Goal: Task Accomplishment & Management: Manage account settings

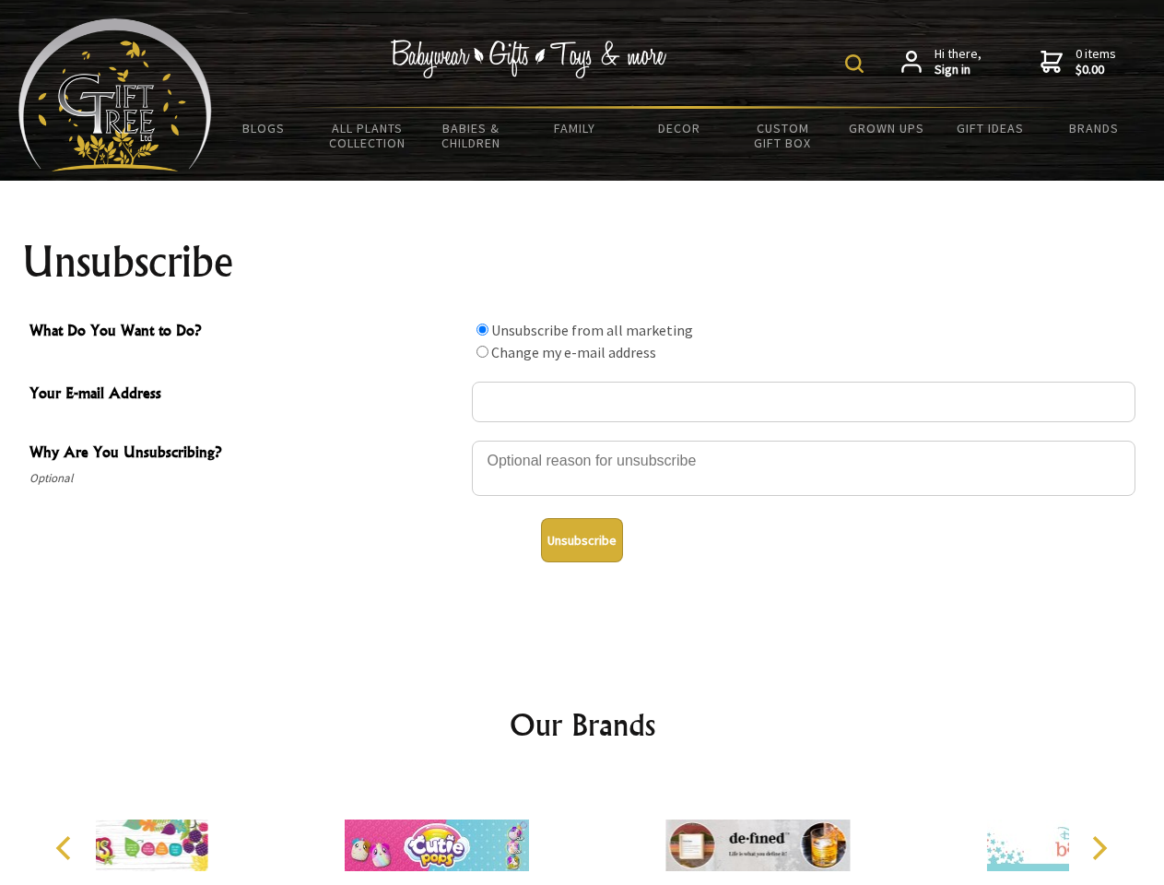
click at [857, 64] on img at bounding box center [854, 63] width 18 height 18
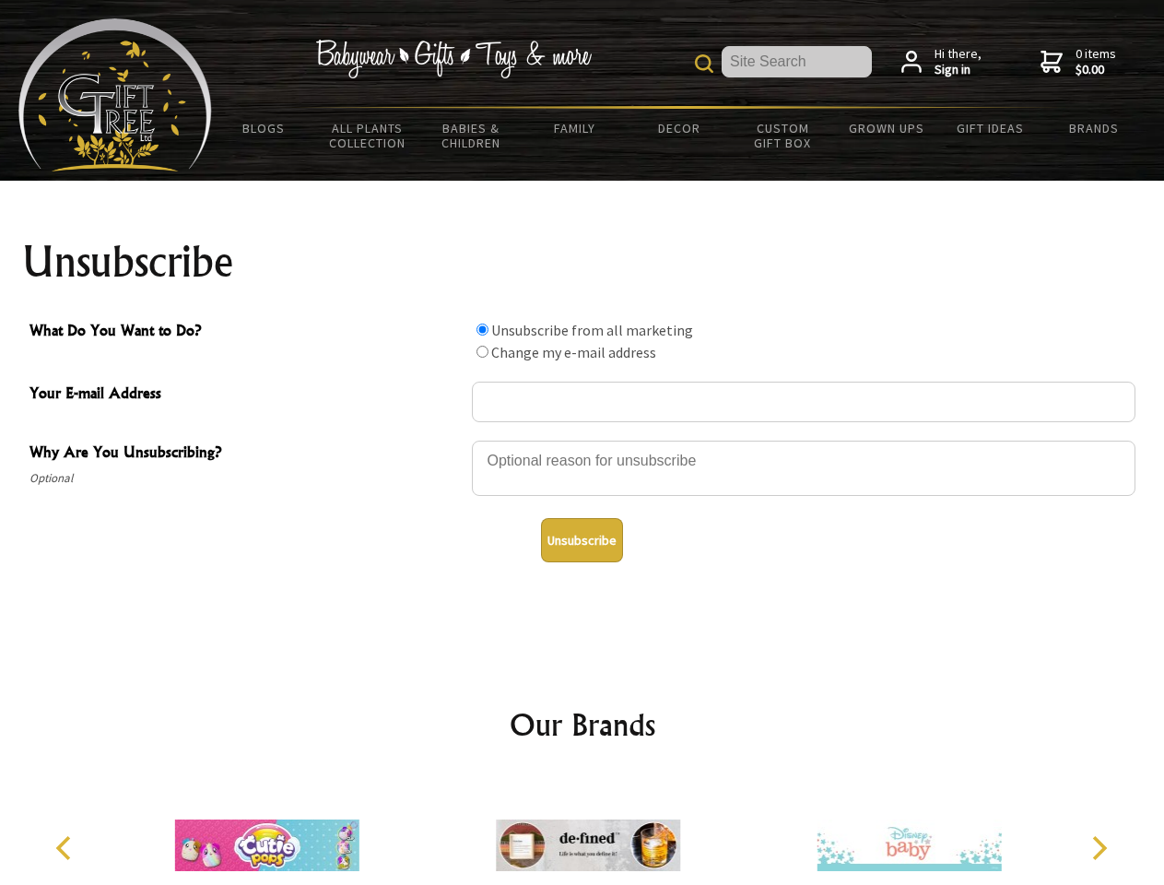
click at [582, 440] on div at bounding box center [803, 471] width 663 height 64
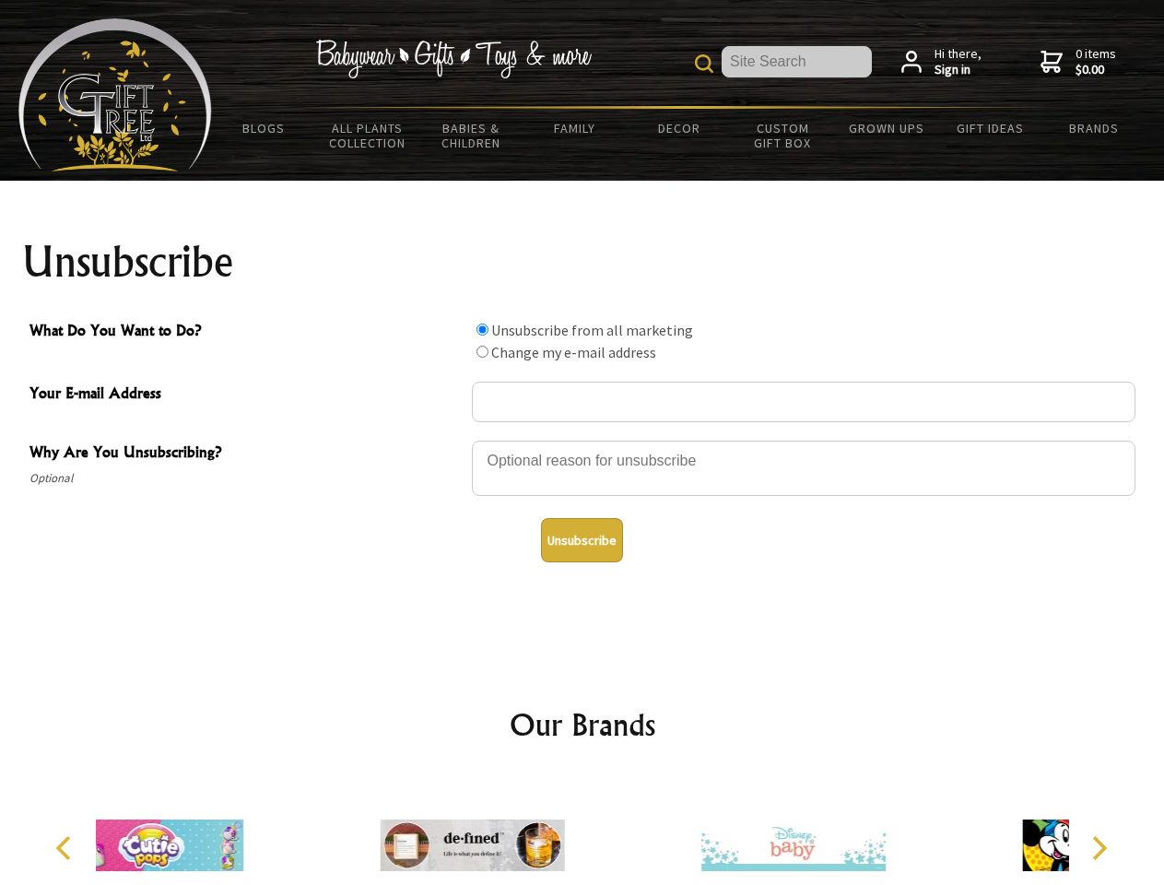
click at [482, 329] on input "What Do You Want to Do?" at bounding box center [482, 329] width 12 height 12
click at [482, 351] on input "What Do You Want to Do?" at bounding box center [482, 352] width 12 height 12
radio input "true"
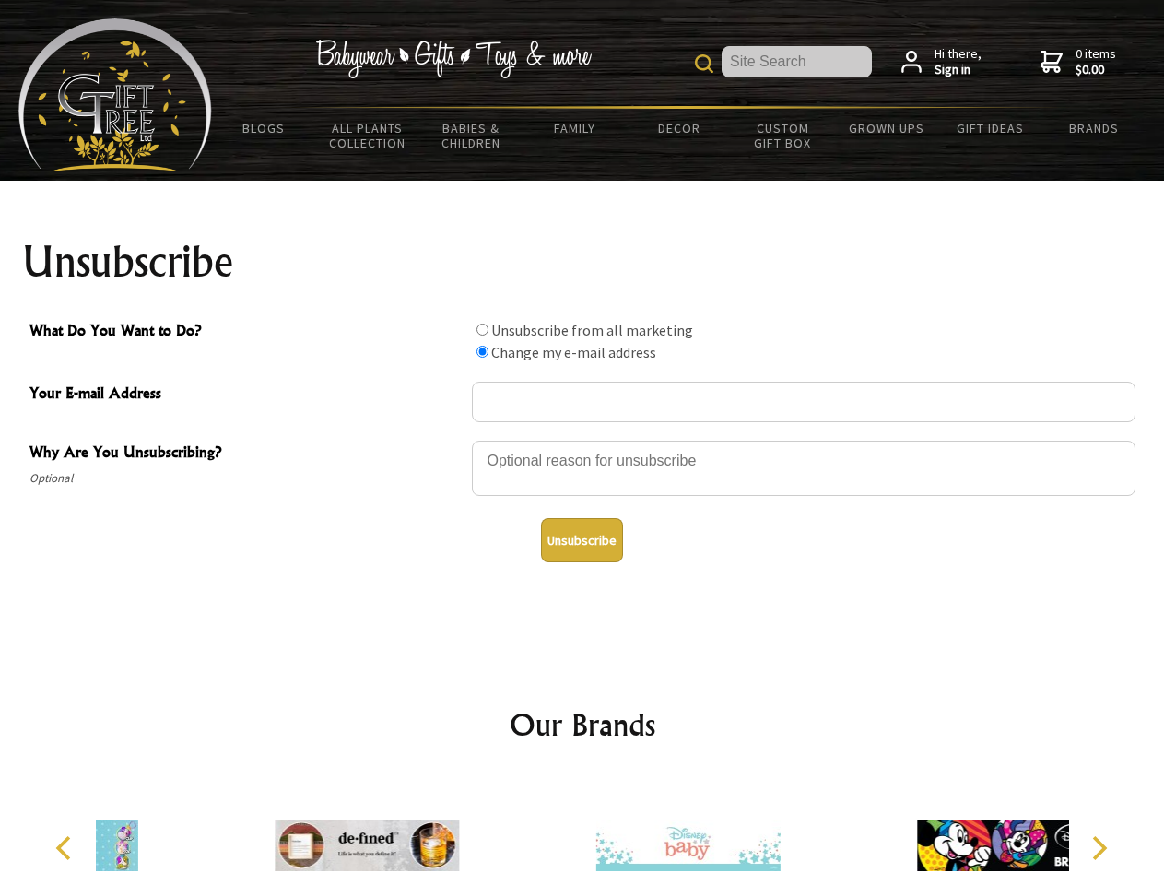
click at [581, 540] on button "Unsubscribe" at bounding box center [582, 540] width 82 height 44
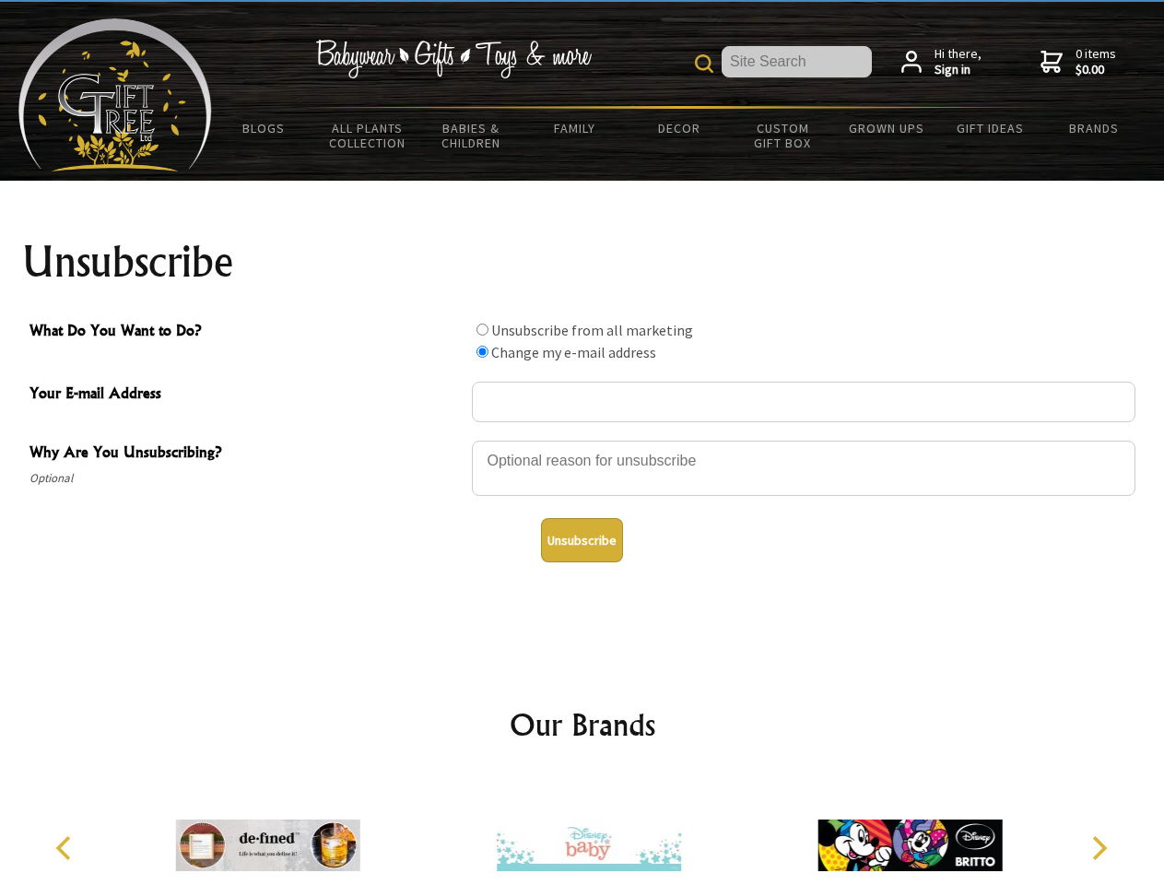
click at [582, 830] on img at bounding box center [589, 845] width 184 height 138
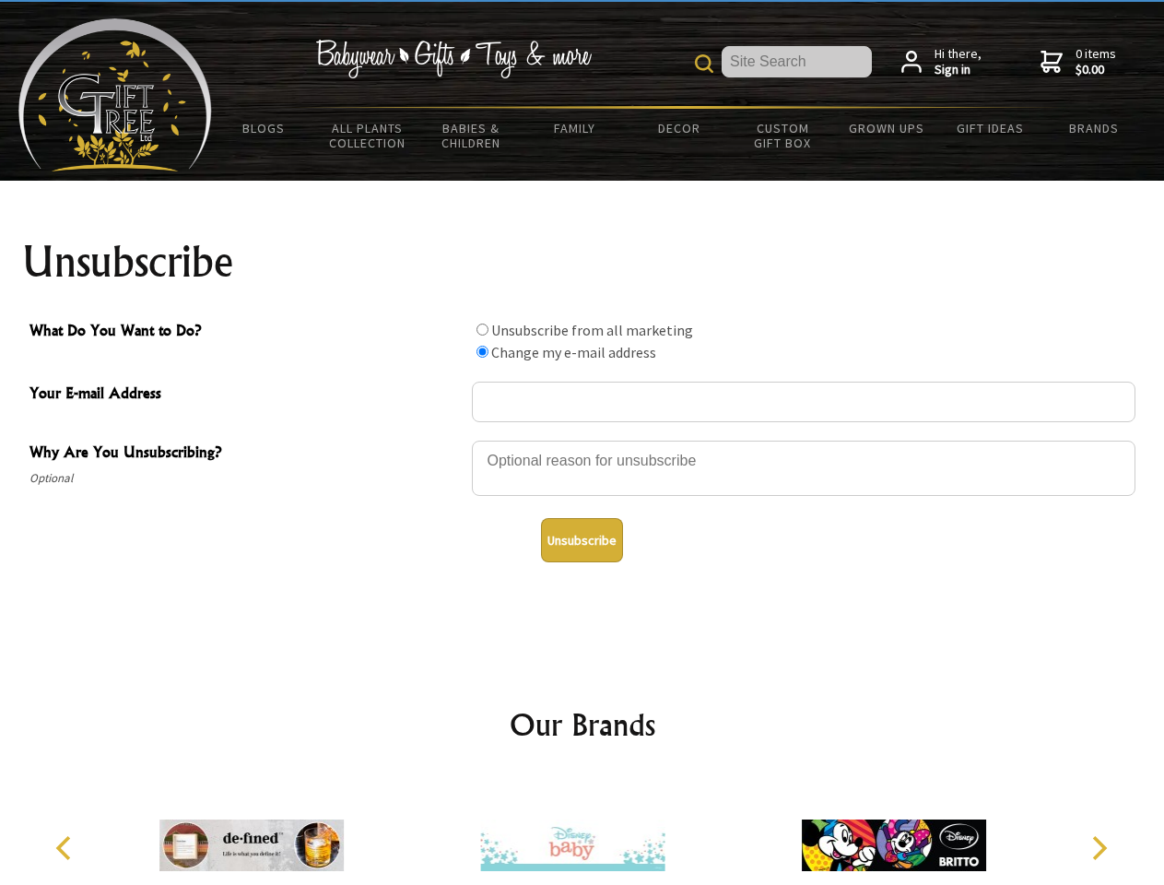
click at [66, 848] on icon "Previous" at bounding box center [65, 848] width 24 height 24
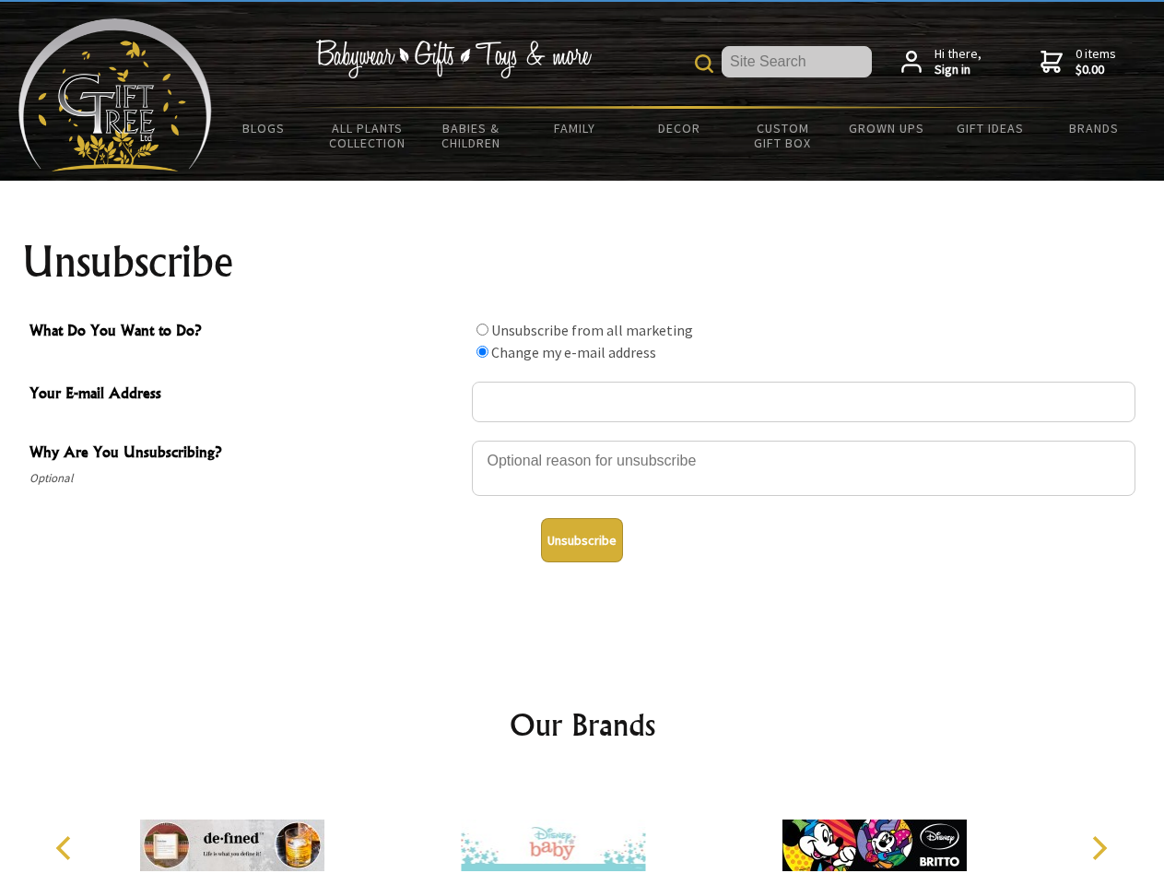
click at [1098, 848] on icon "Next" at bounding box center [1097, 848] width 24 height 24
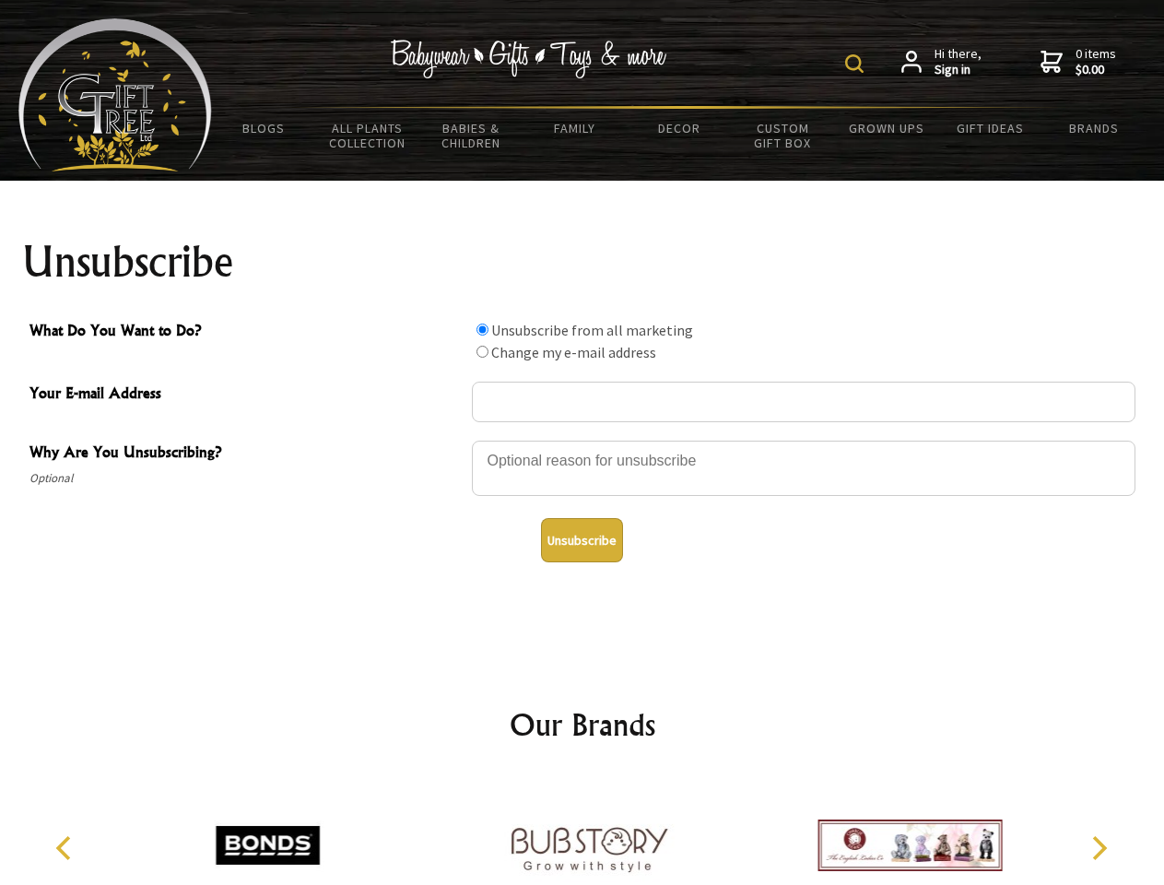
click at [857, 64] on img at bounding box center [854, 63] width 18 height 18
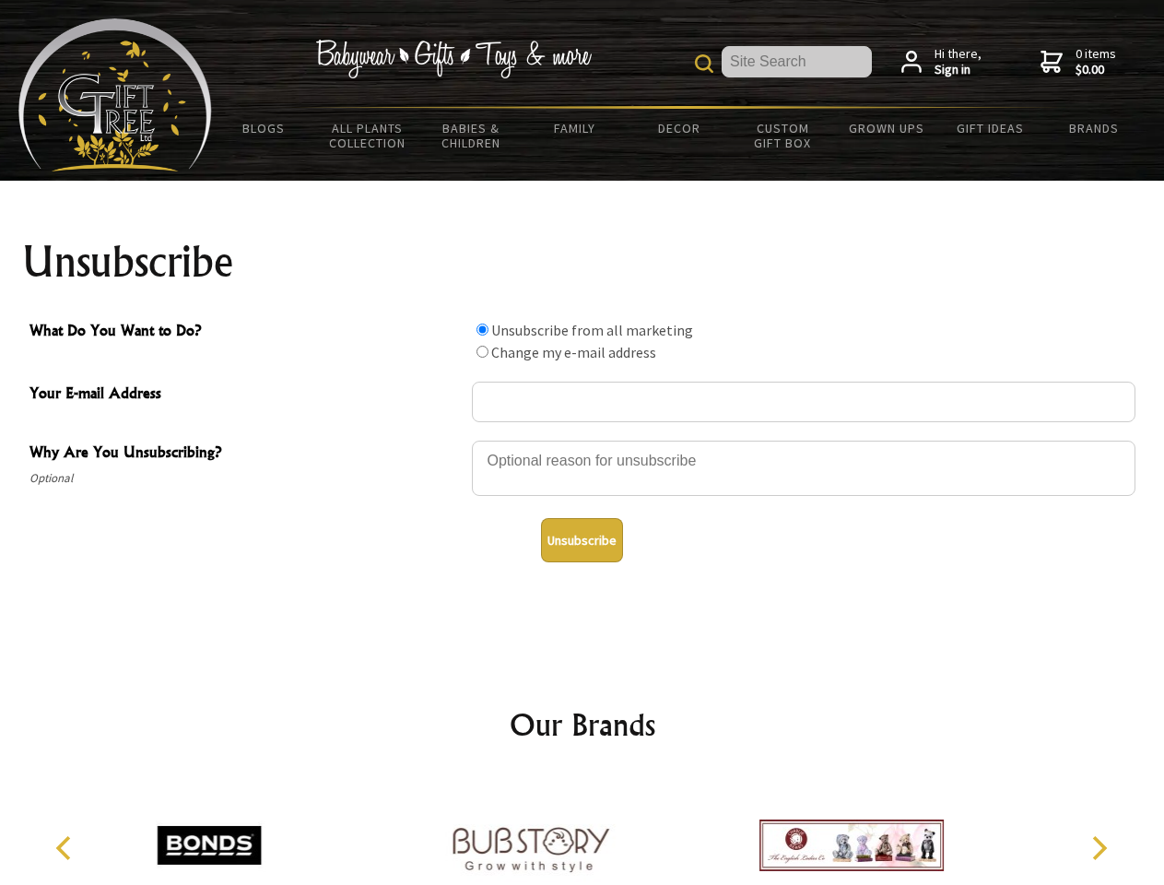
click at [582, 440] on div at bounding box center [803, 471] width 663 height 64
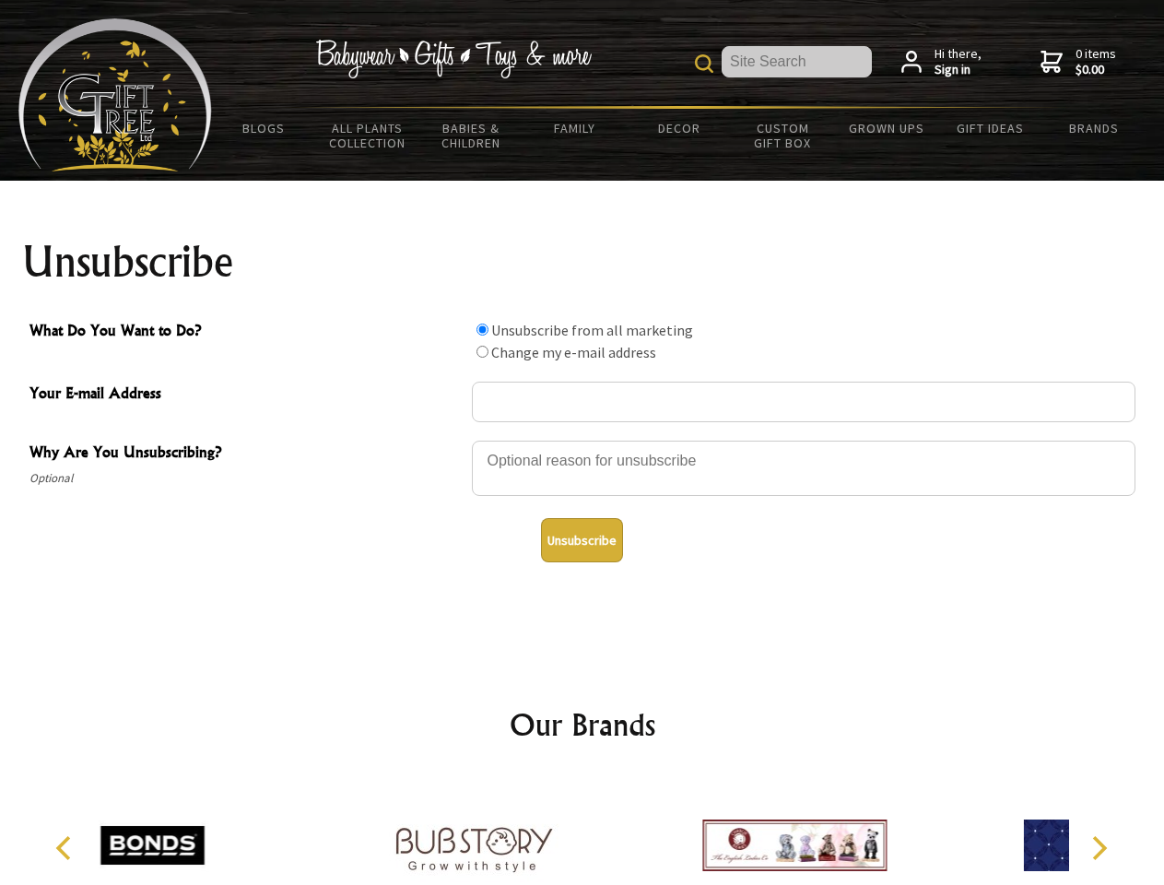
click at [482, 329] on input "What Do You Want to Do?" at bounding box center [482, 329] width 12 height 12
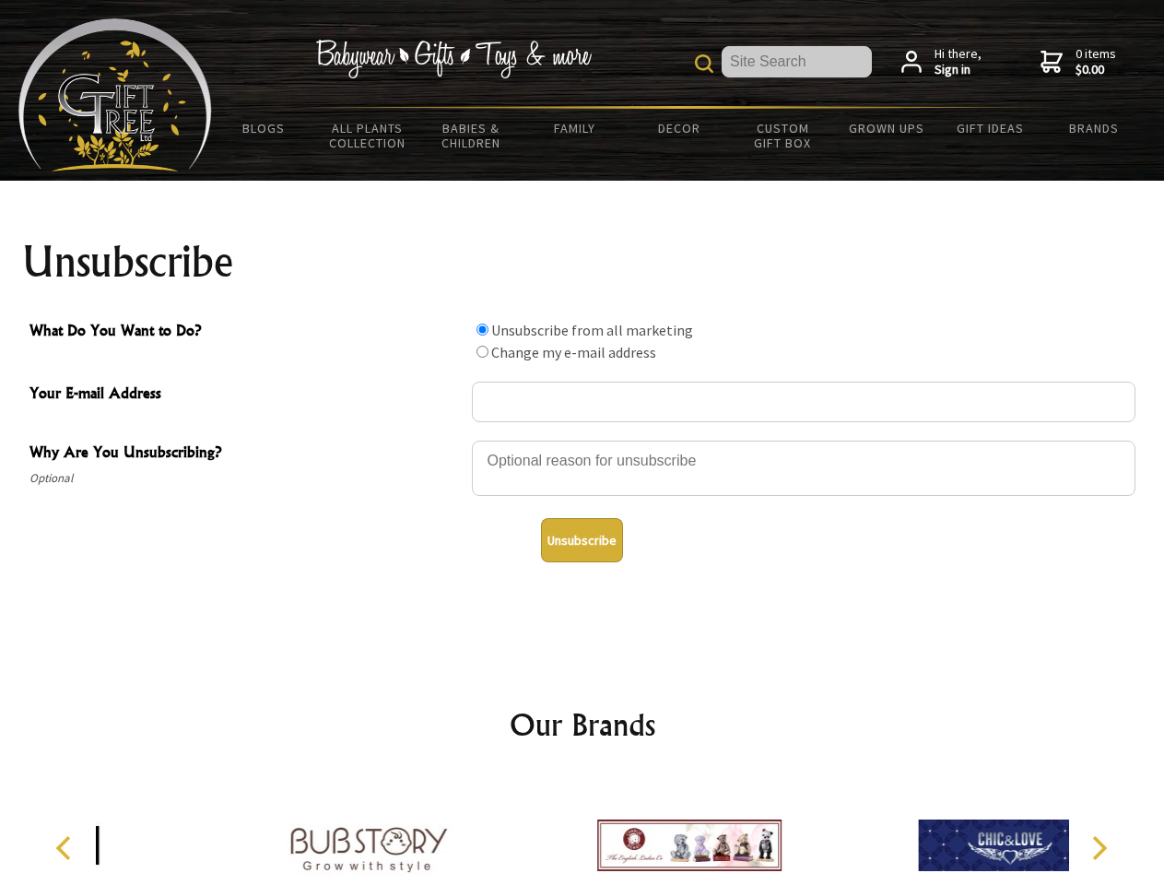
click at [482, 351] on input "What Do You Want to Do?" at bounding box center [482, 352] width 12 height 12
radio input "true"
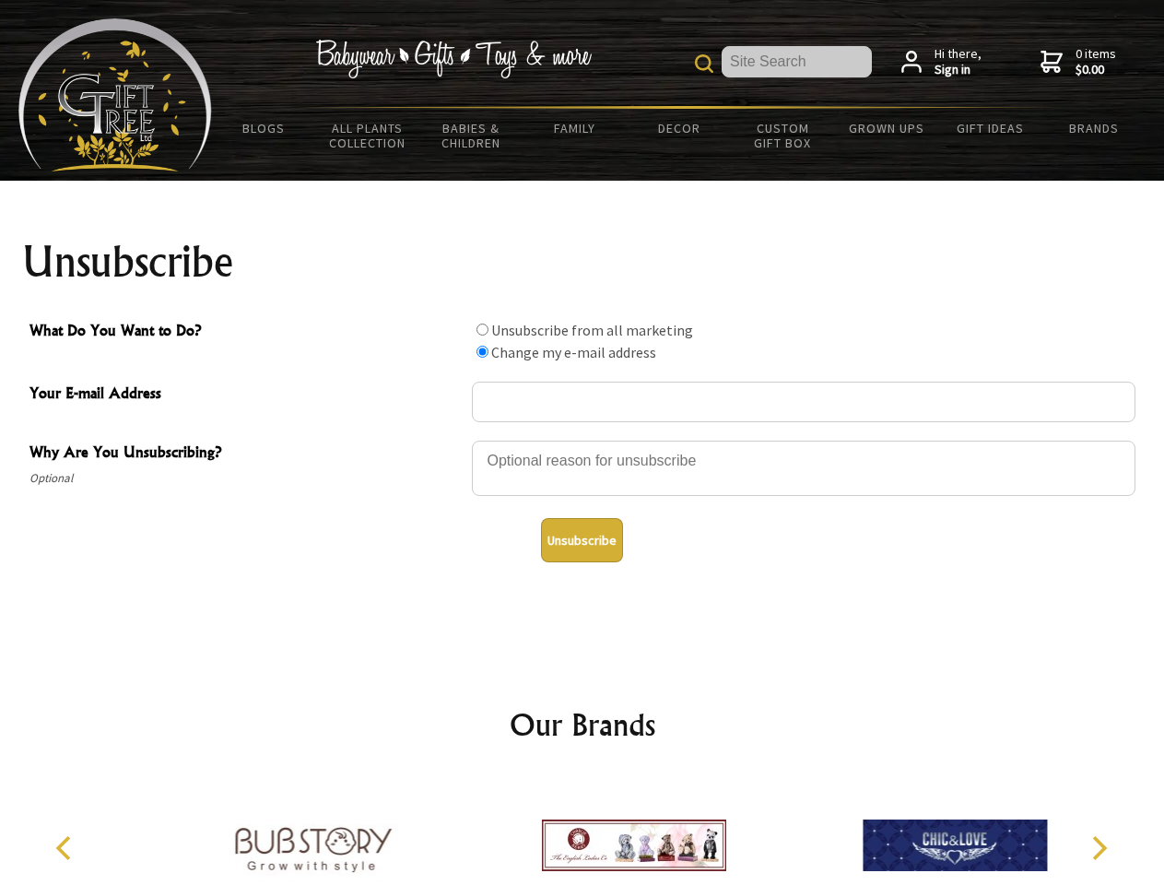
click at [581, 540] on button "Unsubscribe" at bounding box center [582, 540] width 82 height 44
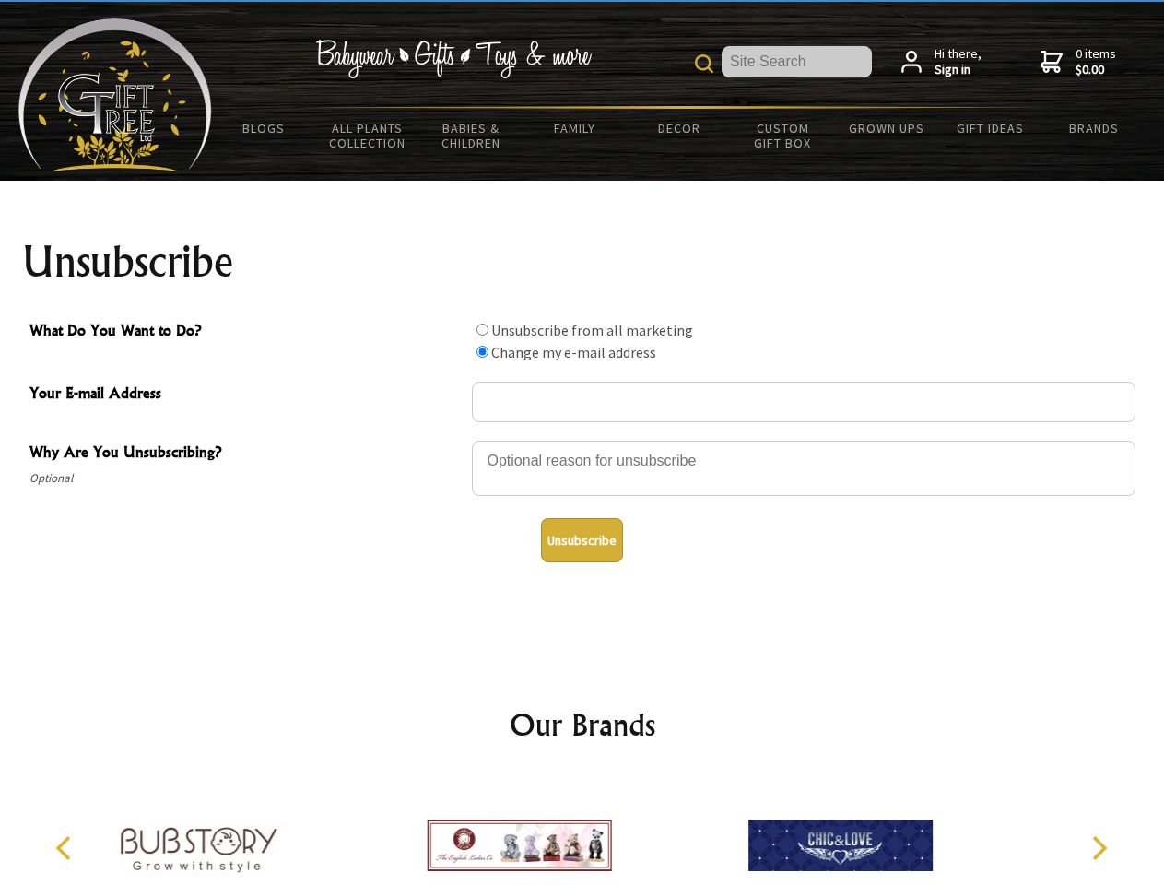
click at [66, 848] on icon "Previous" at bounding box center [65, 848] width 24 height 24
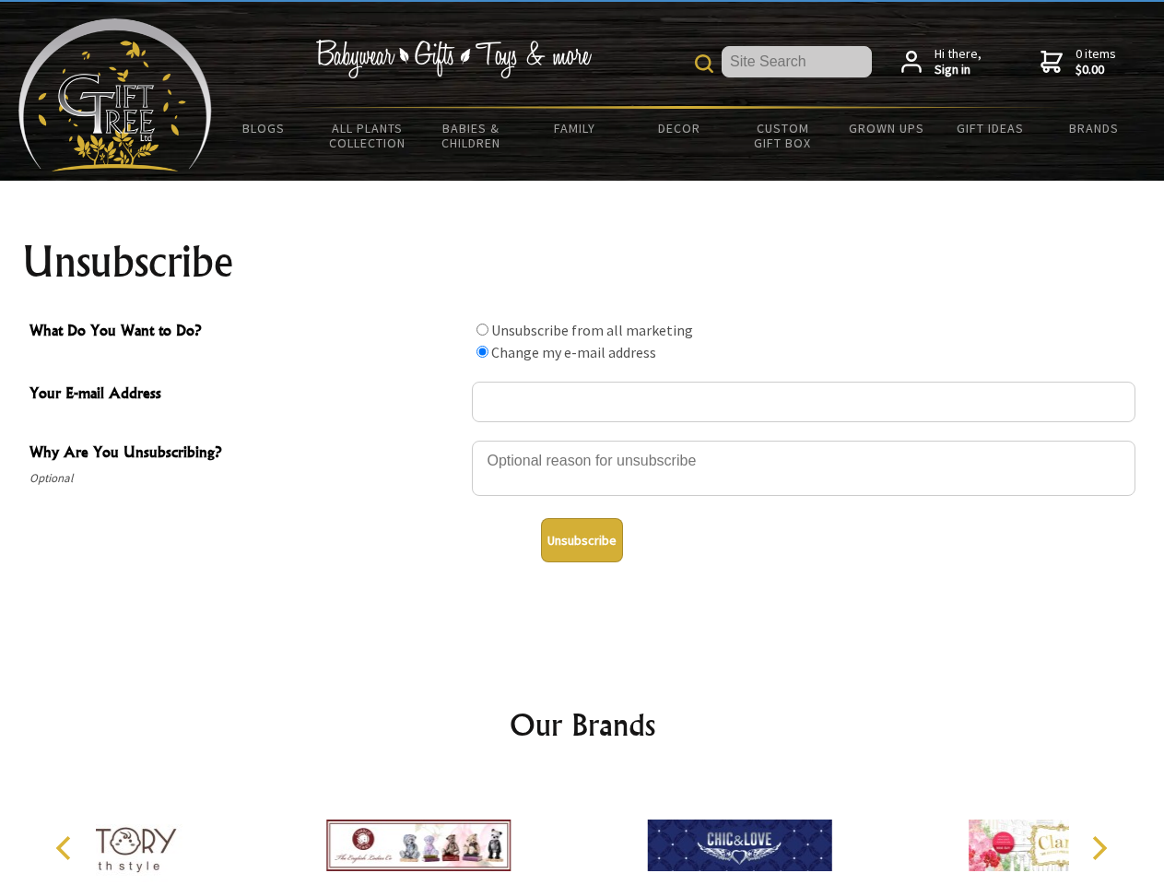
click at [1098, 848] on icon "Next" at bounding box center [1097, 848] width 24 height 24
